Goal: Information Seeking & Learning: Learn about a topic

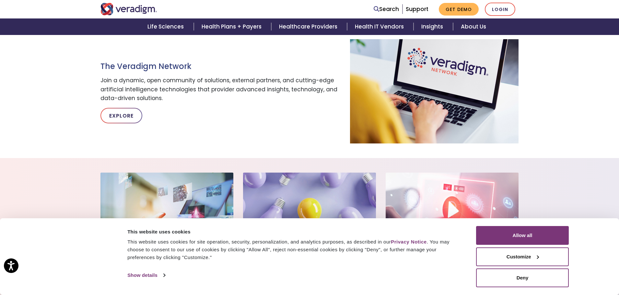
scroll to position [389, 0]
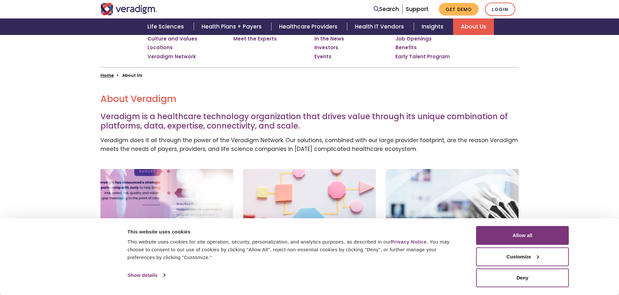
scroll to position [130, 0]
click at [514, 236] on button "Allow all" at bounding box center [522, 235] width 93 height 19
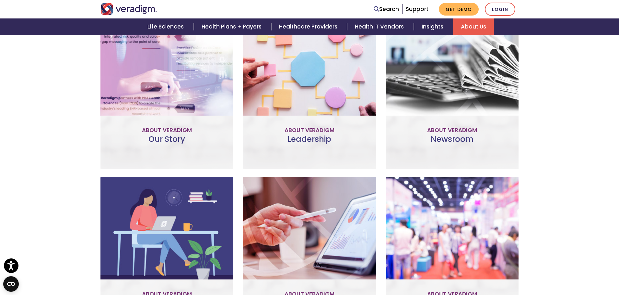
scroll to position [318, 0]
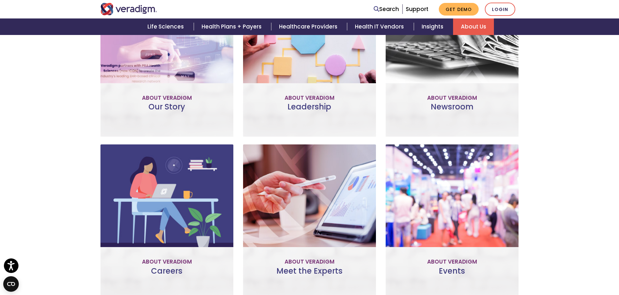
click at [161, 81] on link "Learn More" at bounding box center [166, 82] width 51 height 15
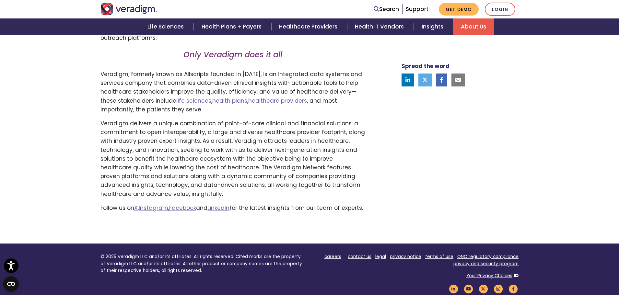
scroll to position [421, 0]
